Goal: Find specific page/section: Find specific page/section

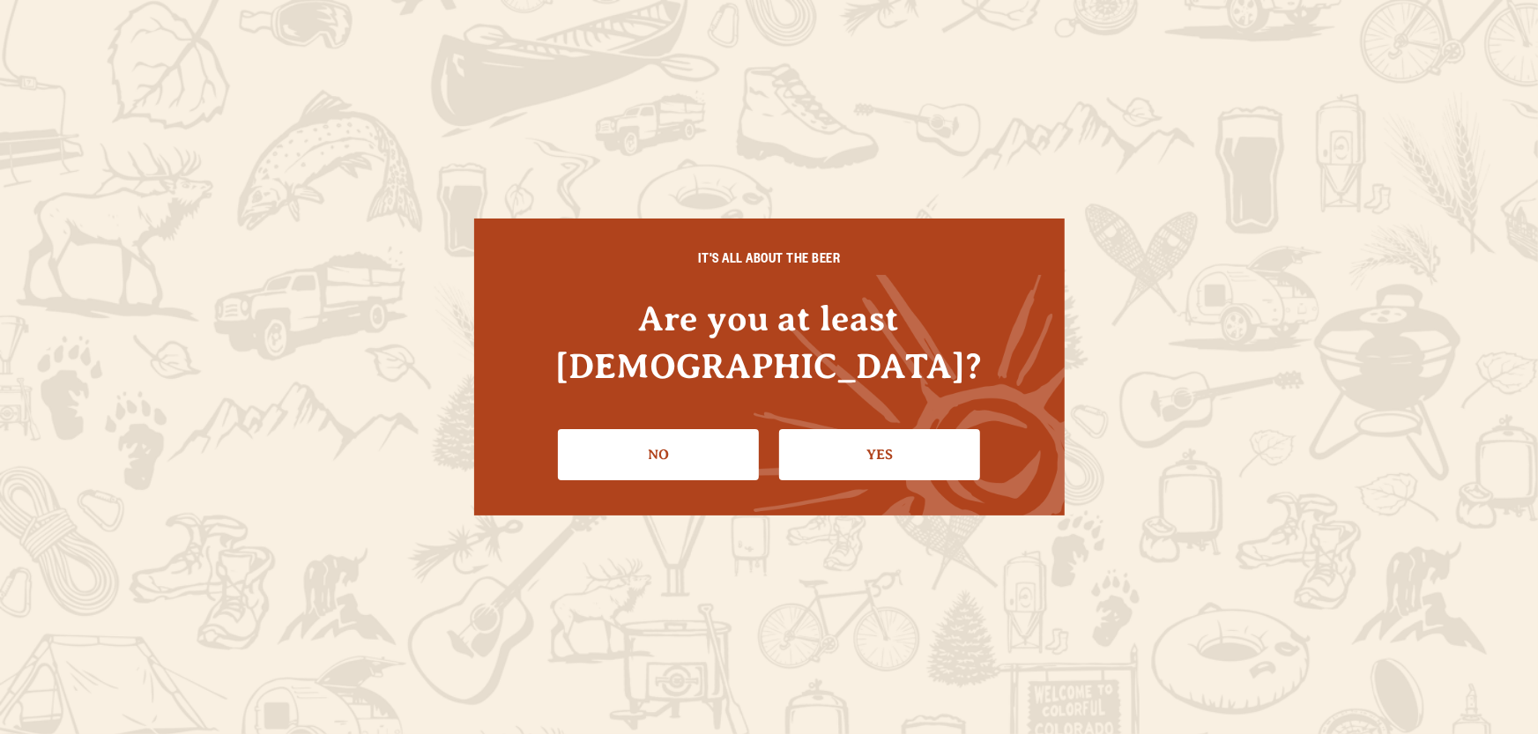
click at [843, 435] on link "Yes" at bounding box center [879, 454] width 201 height 51
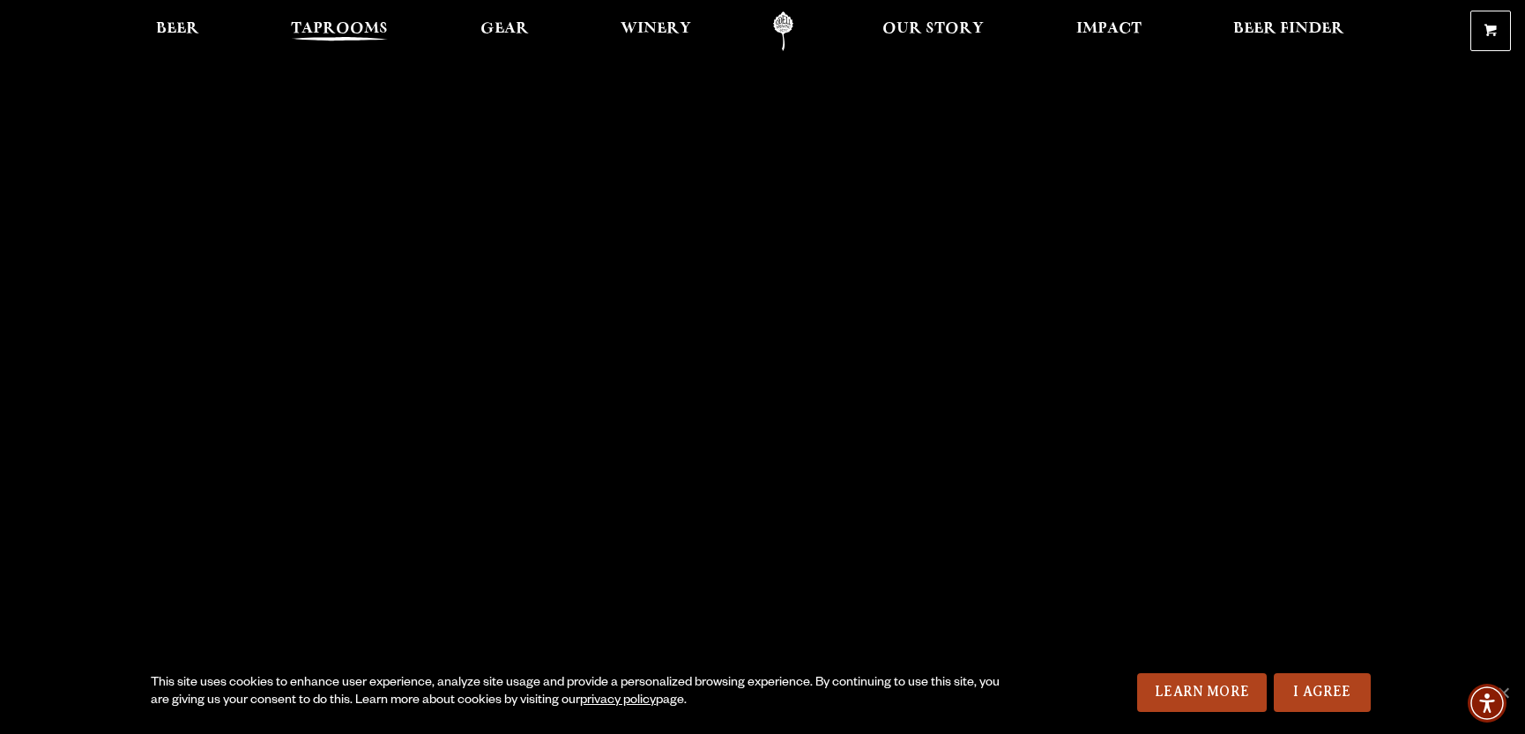
click at [332, 34] on span "Taprooms" at bounding box center [339, 29] width 97 height 14
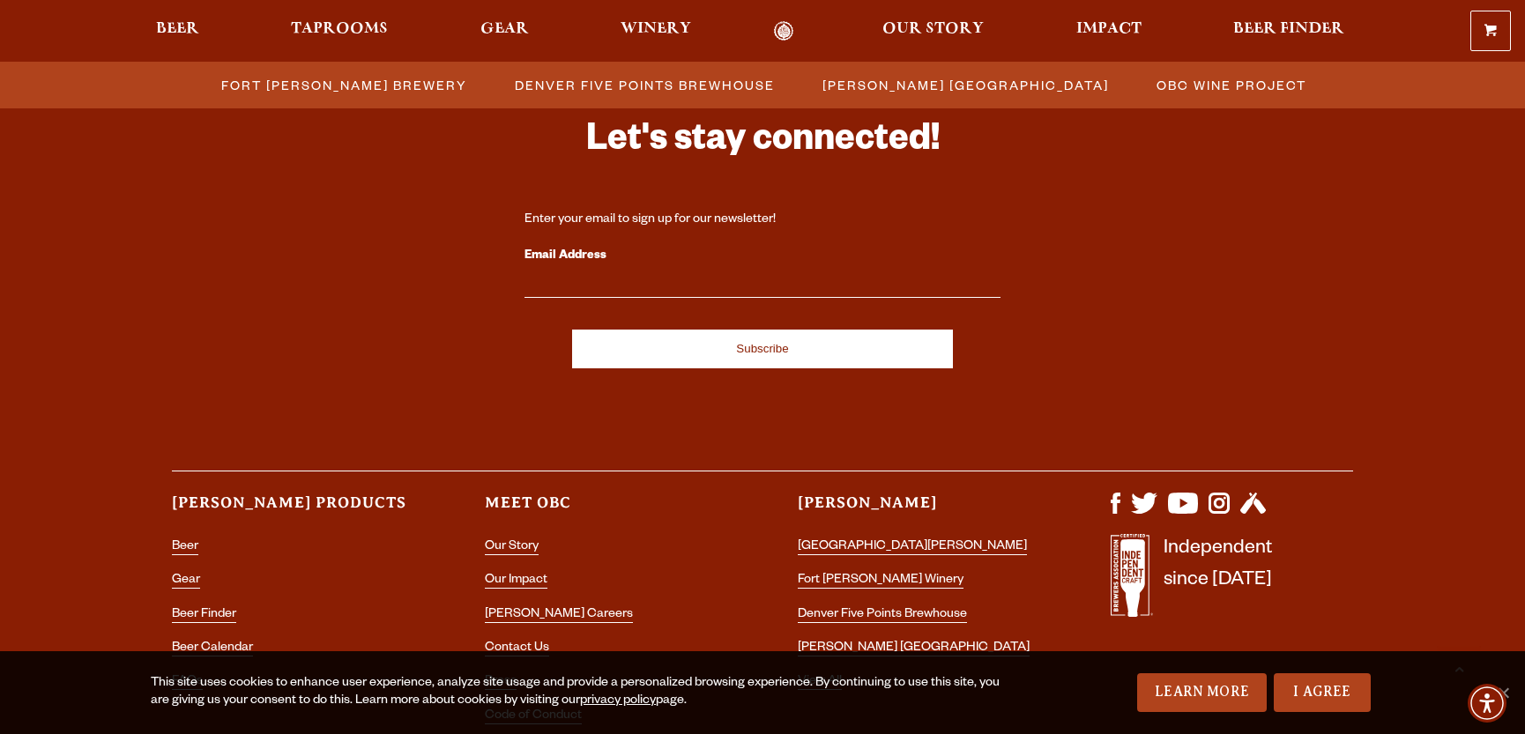
scroll to position [1999, 0]
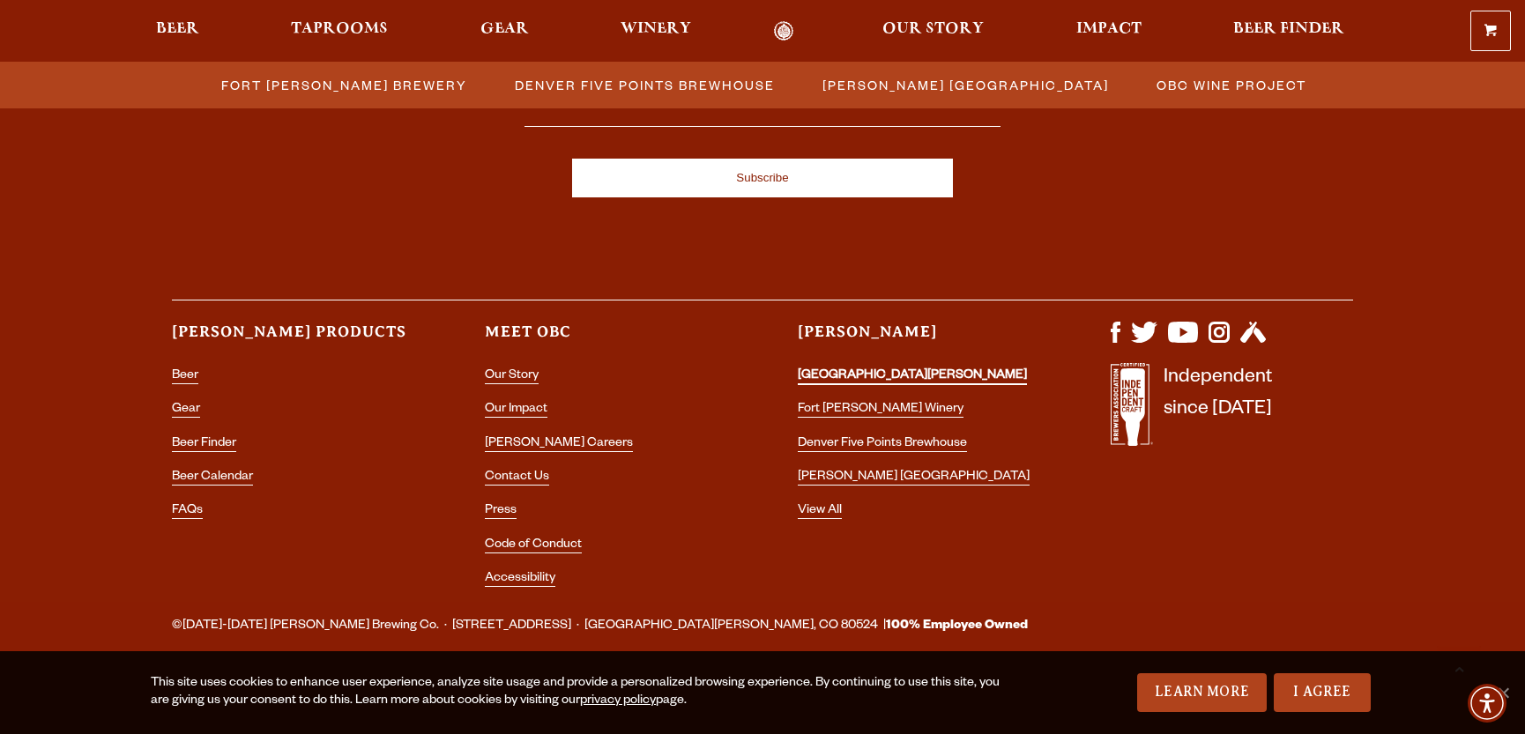
click at [814, 373] on link "[GEOGRAPHIC_DATA][PERSON_NAME]" at bounding box center [912, 377] width 229 height 16
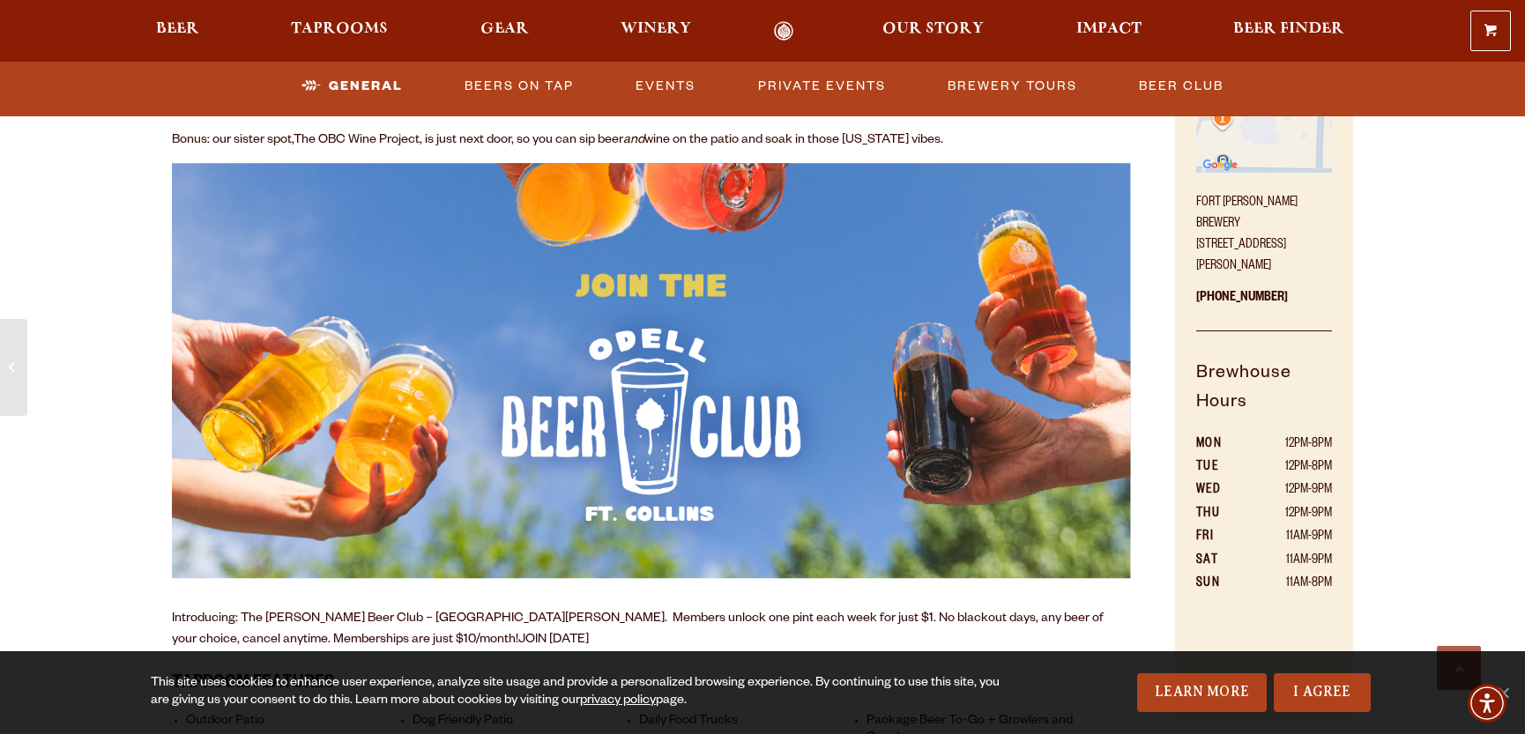
scroll to position [970, 0]
